Goal: Transaction & Acquisition: Purchase product/service

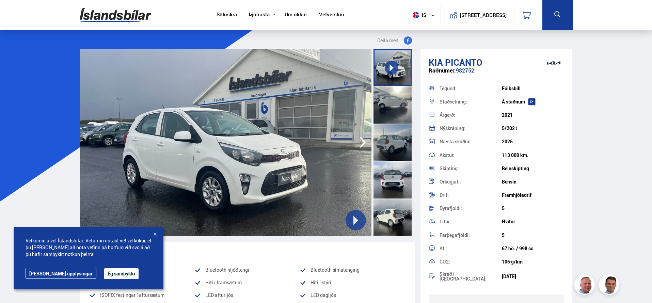
click at [360, 141] on icon "button" at bounding box center [363, 142] width 14 height 16
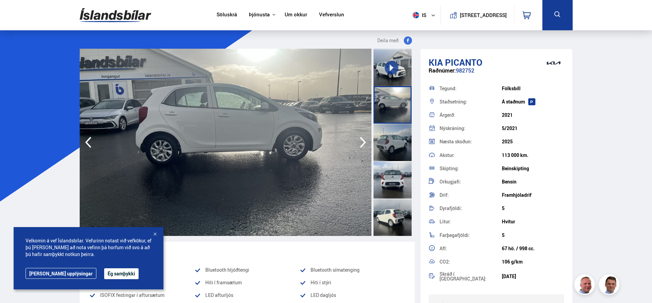
click at [360, 141] on icon "button" at bounding box center [363, 142] width 14 height 16
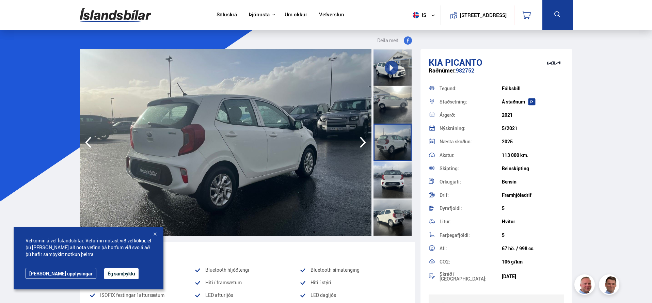
click at [104, 273] on button "Ég samþykki" at bounding box center [121, 273] width 34 height 11
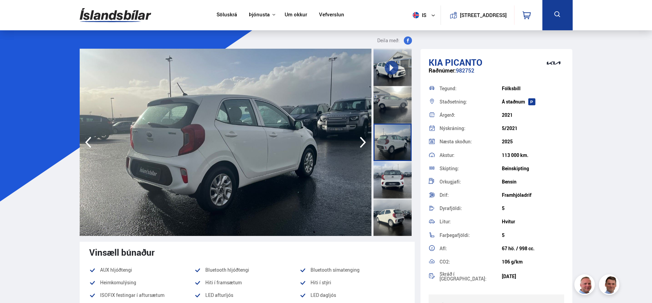
click at [360, 141] on icon "button" at bounding box center [363, 142] width 14 height 16
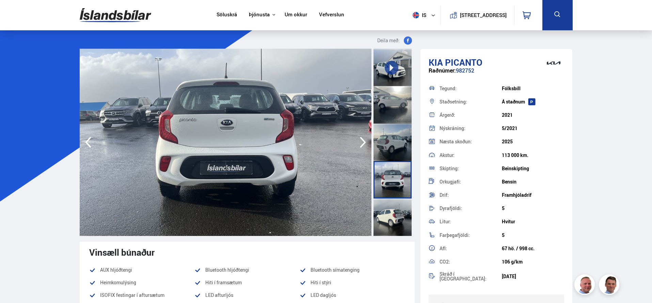
click at [360, 141] on icon "button" at bounding box center [363, 142] width 14 height 16
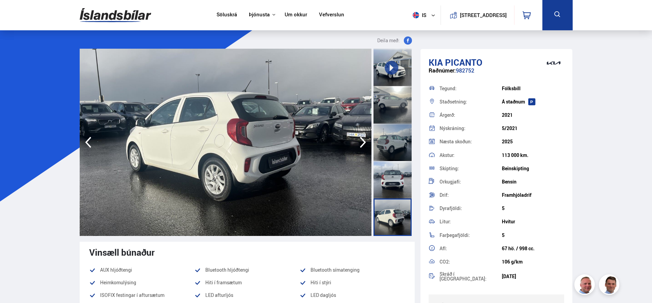
click at [360, 141] on icon "button" at bounding box center [363, 142] width 14 height 16
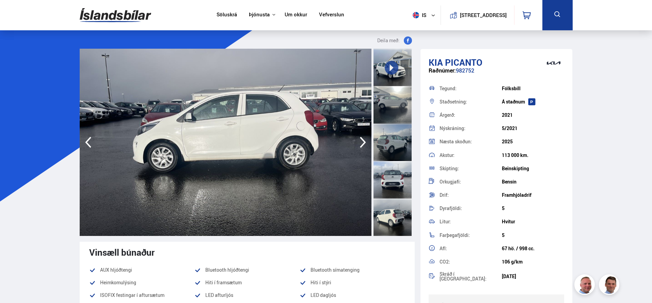
click at [360, 141] on icon "button" at bounding box center [363, 142] width 14 height 16
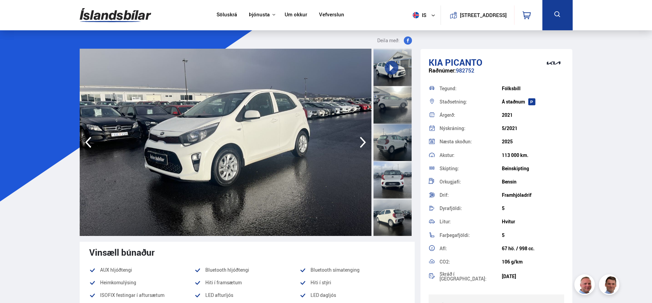
click at [360, 141] on icon "button" at bounding box center [363, 142] width 14 height 16
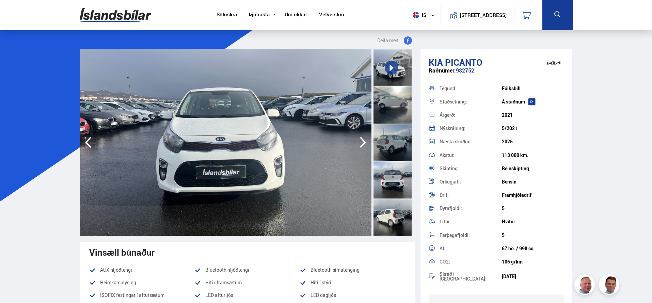
click at [360, 141] on icon "button" at bounding box center [363, 142] width 14 height 16
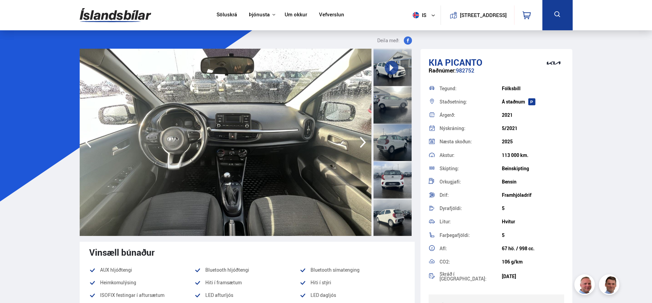
click at [360, 141] on icon "button" at bounding box center [363, 142] width 14 height 16
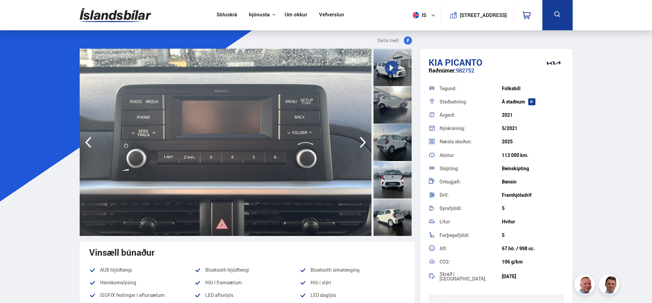
click at [360, 141] on icon "button" at bounding box center [363, 142] width 14 height 16
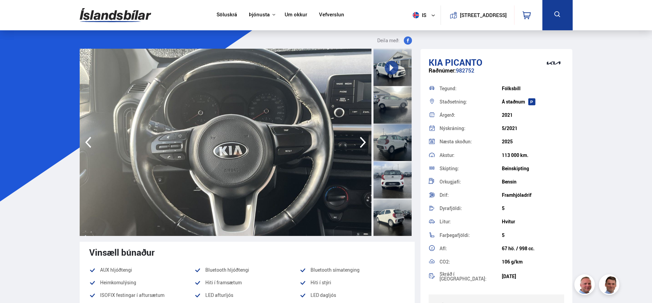
click at [360, 141] on icon "button" at bounding box center [363, 142] width 14 height 16
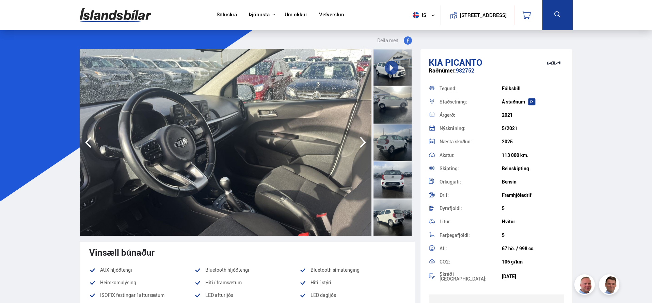
click at [220, 15] on link "Söluskrá" at bounding box center [227, 15] width 20 height 7
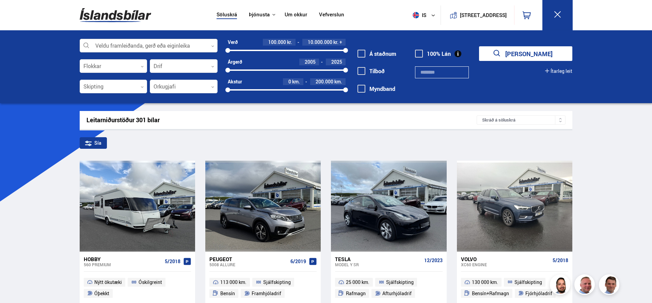
click at [196, 42] on div at bounding box center [149, 46] width 138 height 14
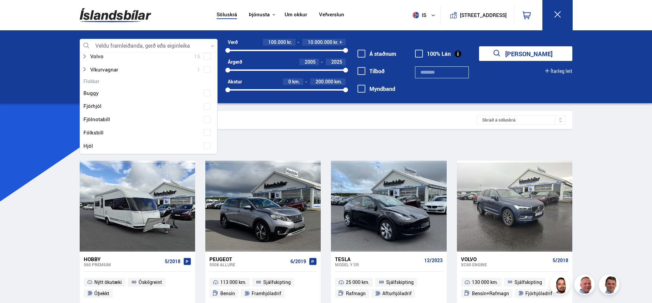
scroll to position [480, 0]
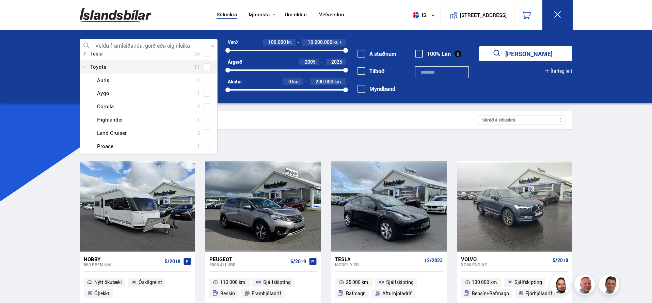
click at [128, 67] on div at bounding box center [142, 67] width 120 height 10
click at [206, 65] on span at bounding box center [207, 66] width 3 height 3
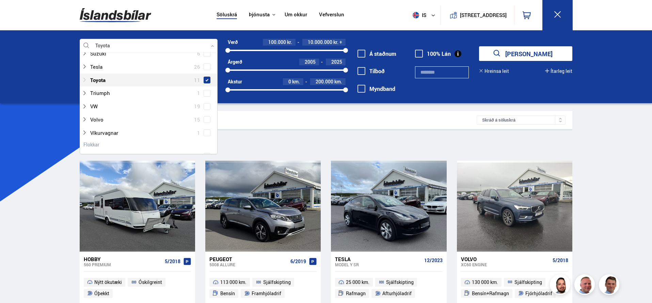
scroll to position [493, 0]
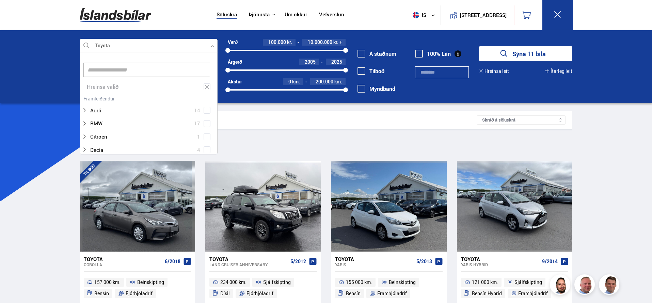
click at [55, 92] on div "Toyota Veldu framleiðanda, gerð eða eiginleika 9 Hreinsa valið Audi 14 BMW 17 C…" at bounding box center [326, 66] width 652 height 73
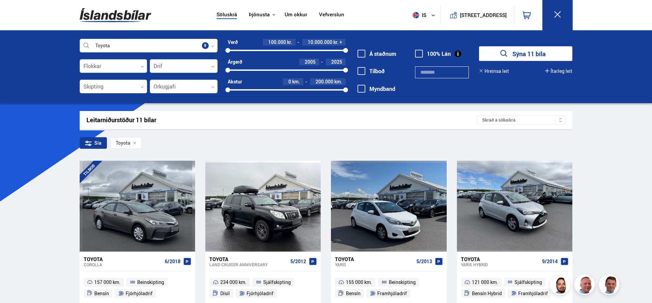
click at [140, 66] on div at bounding box center [114, 67] width 68 height 14
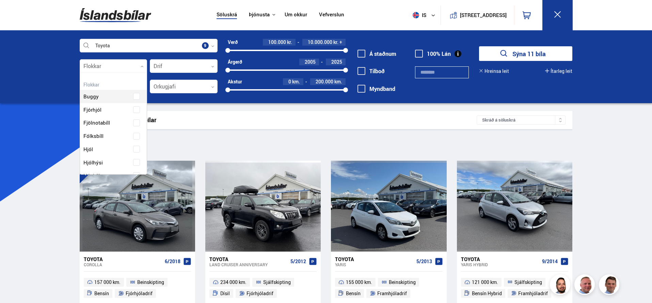
scroll to position [102, 65]
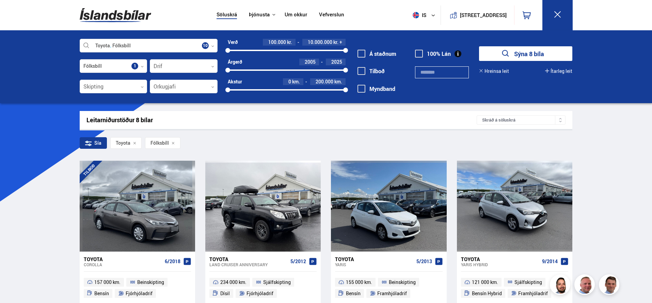
click at [536, 54] on button "Sýna 8 bíla" at bounding box center [525, 53] width 93 height 15
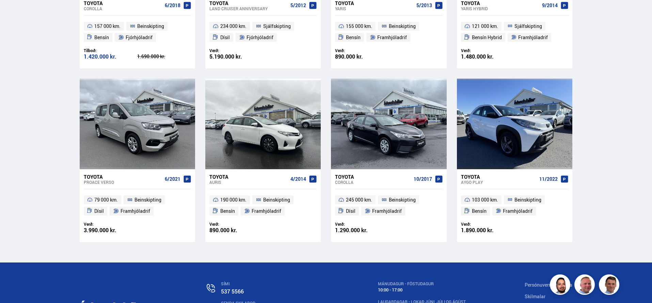
scroll to position [260, 0]
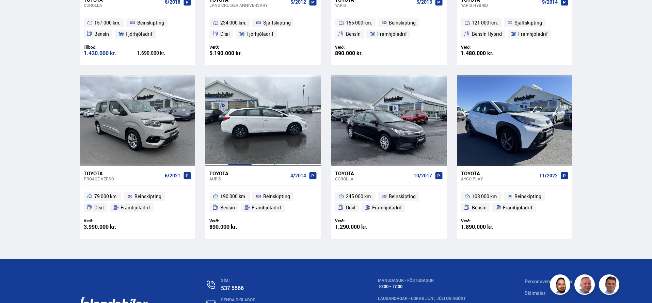
click at [245, 133] on div at bounding box center [239, 120] width 23 height 91
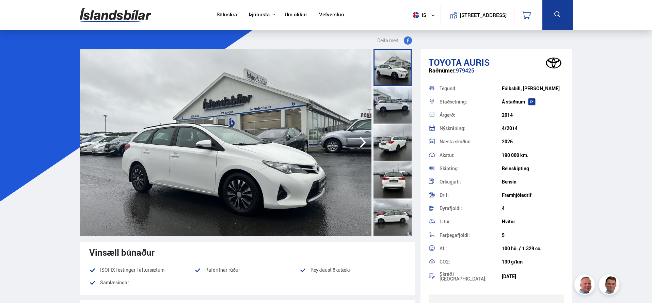
click at [365, 141] on icon "button" at bounding box center [363, 142] width 14 height 16
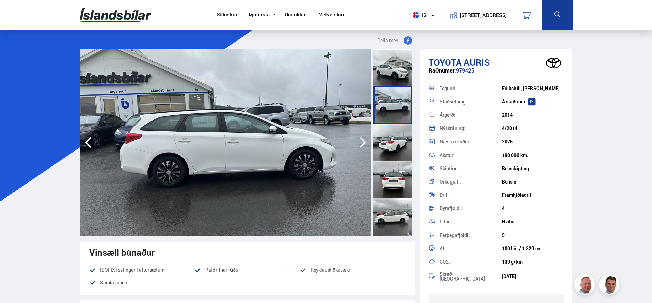
click at [365, 141] on icon "button" at bounding box center [363, 142] width 14 height 16
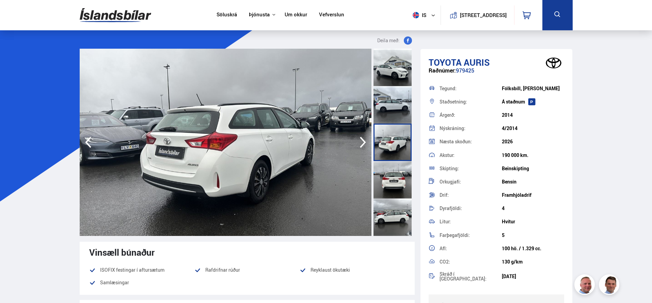
click at [365, 141] on icon "button" at bounding box center [363, 142] width 14 height 16
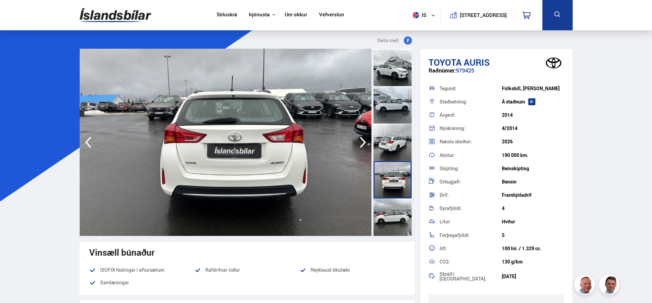
click at [365, 141] on icon "button" at bounding box center [363, 142] width 14 height 16
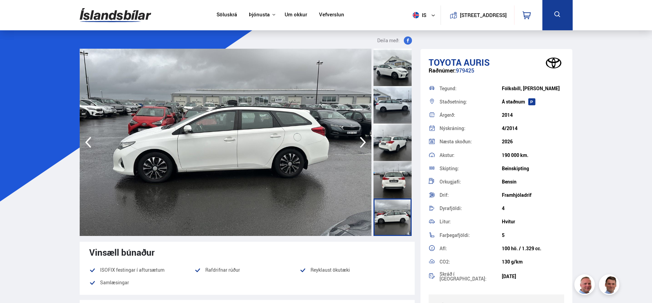
click at [365, 141] on icon "button" at bounding box center [363, 142] width 14 height 16
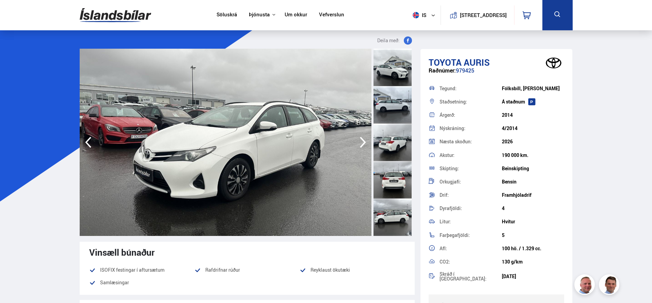
click at [365, 141] on icon "button" at bounding box center [363, 142] width 14 height 16
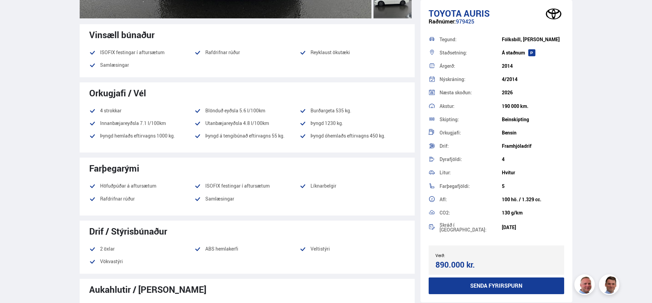
scroll to position [220, 0]
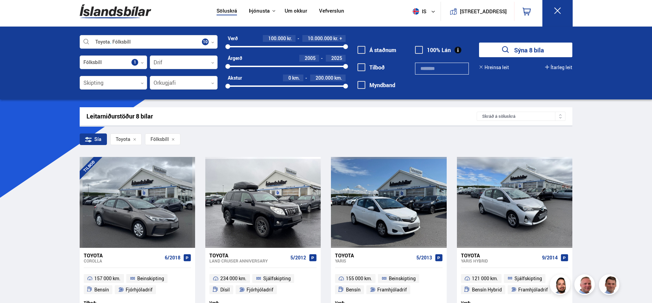
scroll to position [5, 0]
